Goal: Task Accomplishment & Management: Use online tool/utility

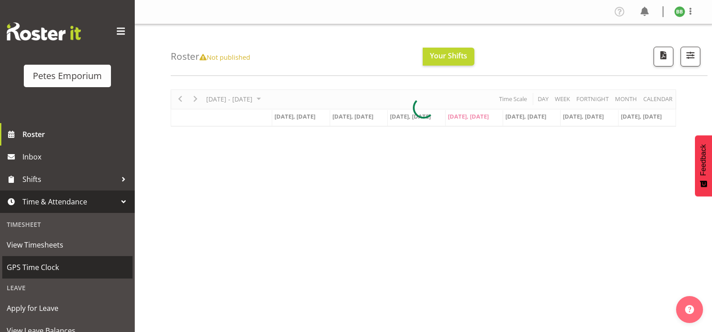
click at [69, 270] on span "GPS Time Clock" at bounding box center [67, 266] width 121 height 13
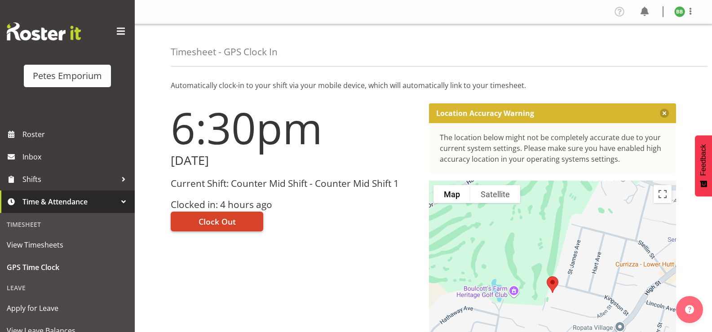
click at [233, 223] on span "Clock Out" at bounding box center [216, 221] width 37 height 12
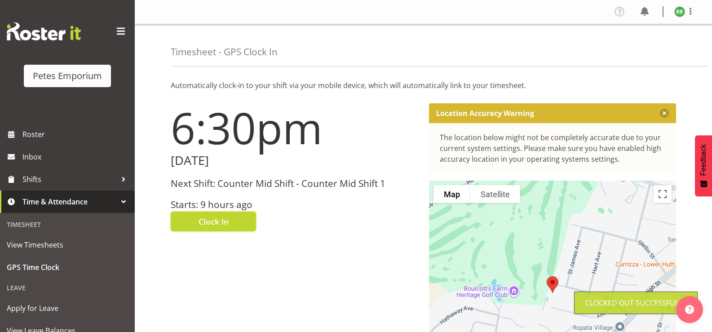
click at [678, 16] on img at bounding box center [679, 11] width 11 height 11
click at [646, 45] on link "Log Out" at bounding box center [652, 47] width 86 height 16
